Goal: Information Seeking & Learning: Understand process/instructions

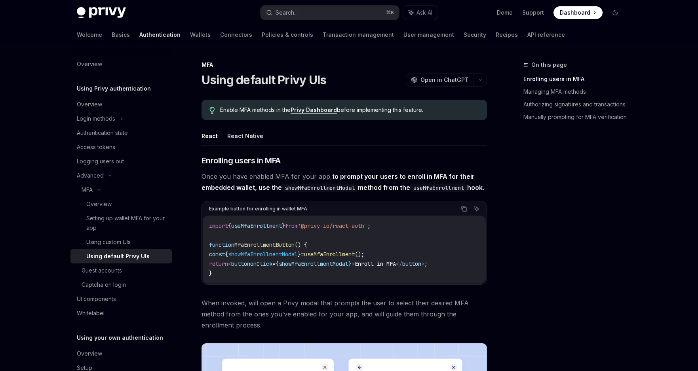
scroll to position [601, 0]
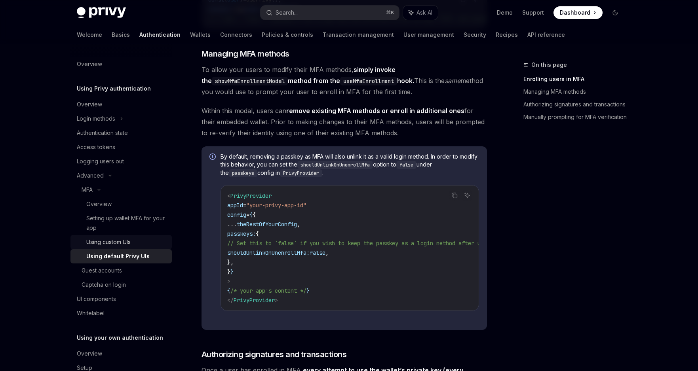
click at [126, 243] on div "Using custom UIs" at bounding box center [108, 243] width 44 height 10
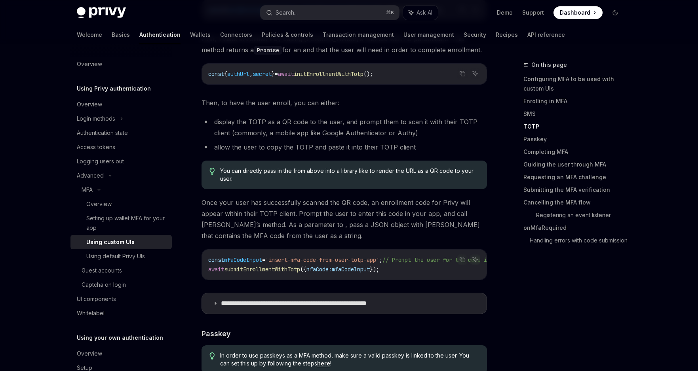
scroll to position [1143, 0]
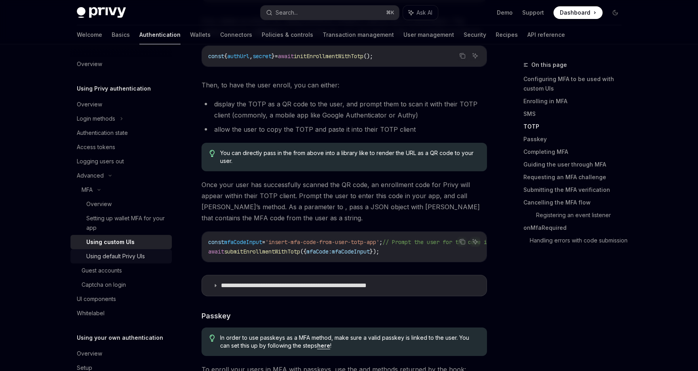
click at [116, 257] on div "Using default Privy UIs" at bounding box center [115, 257] width 59 height 10
type textarea "*"
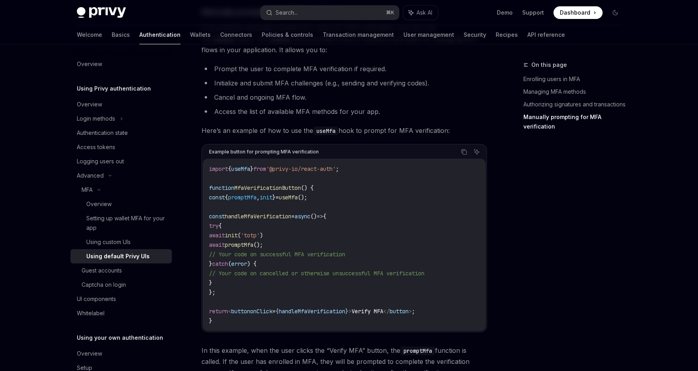
scroll to position [1410, 0]
click at [308, 172] on span "'@privy-io/react-auth'" at bounding box center [301, 168] width 70 height 7
copy code "import { useMfa } from '@privy-io/react-auth' ;"
